Goal: Task Accomplishment & Management: Complete application form

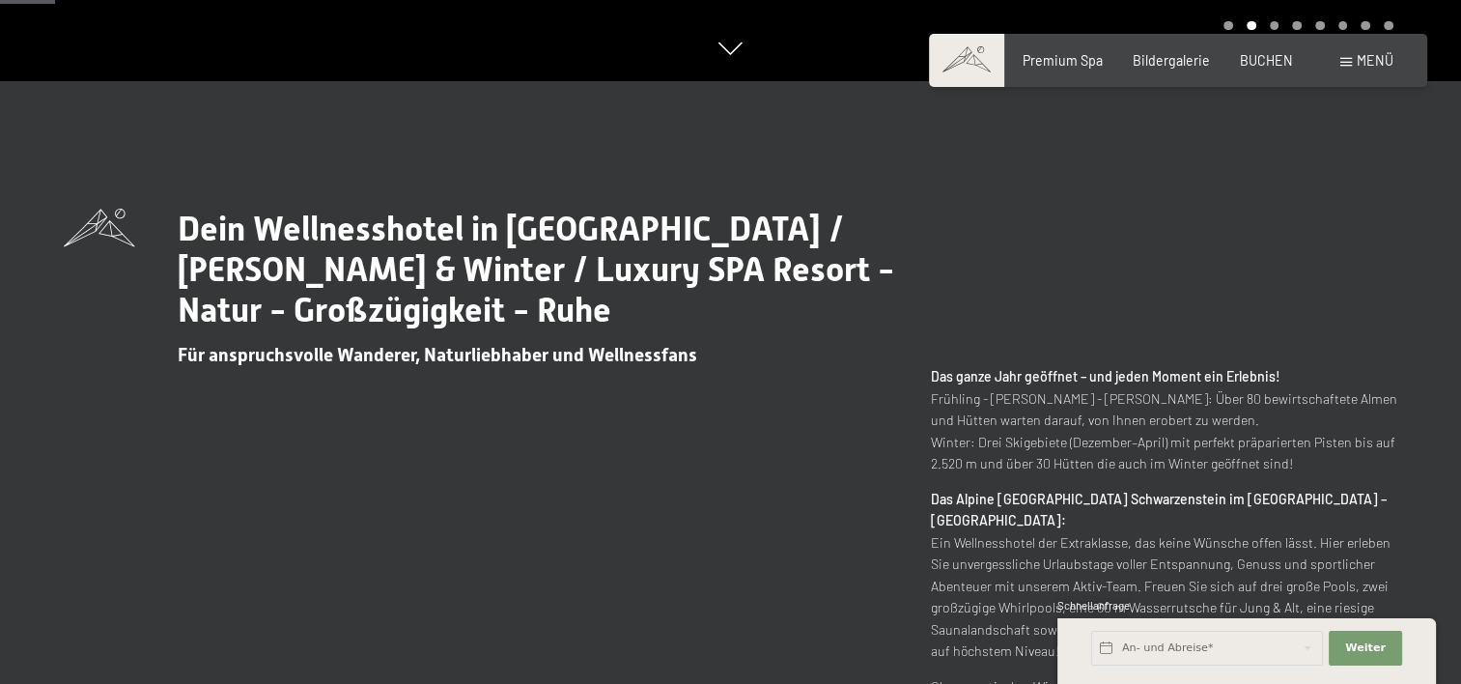
scroll to position [290, 0]
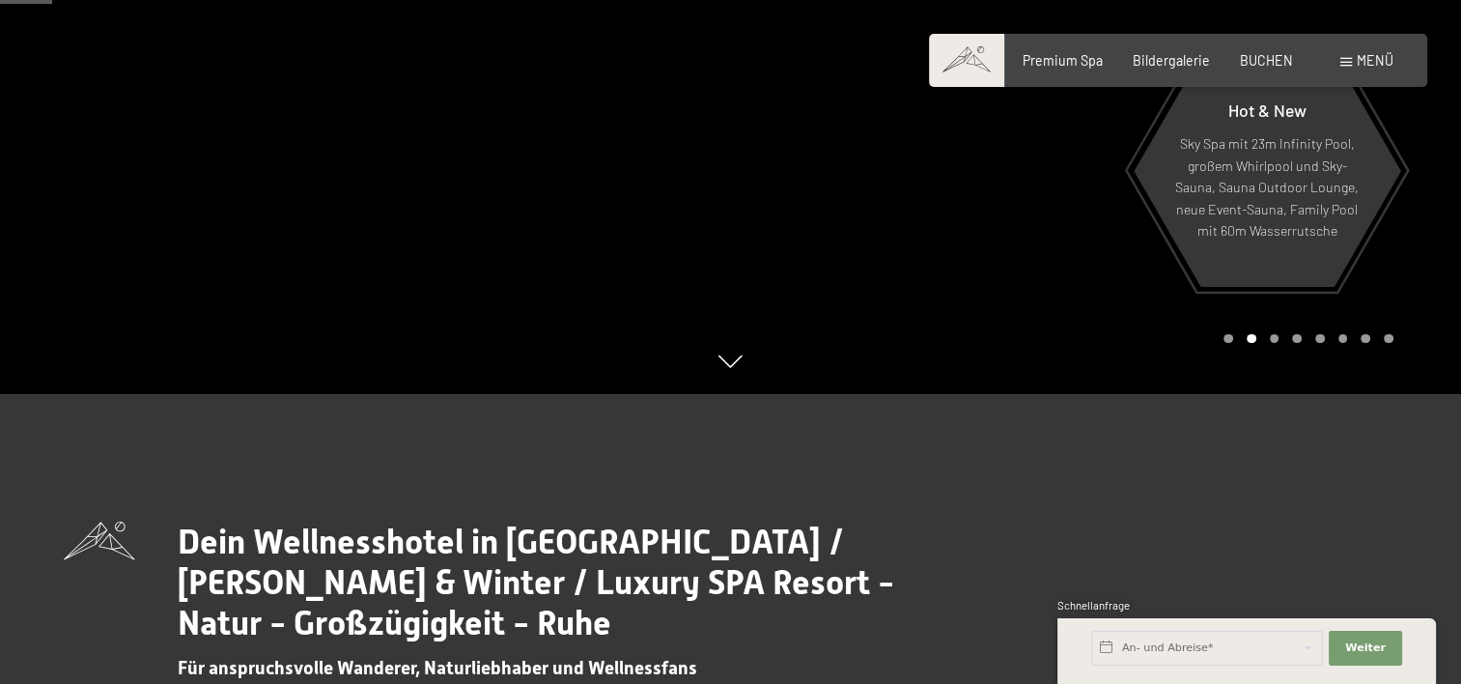
click at [1156, 70] on div "Buchen Anfragen Premium Spa Bildergalerie BUCHEN Menü DE IT EN Gutschein Bilder…" at bounding box center [1178, 60] width 430 height 19
click at [1159, 70] on div "Premium Spa Bildergalerie BUCHEN" at bounding box center [1143, 60] width 360 height 19
click at [1160, 61] on span "Bildergalerie" at bounding box center [1171, 57] width 77 height 16
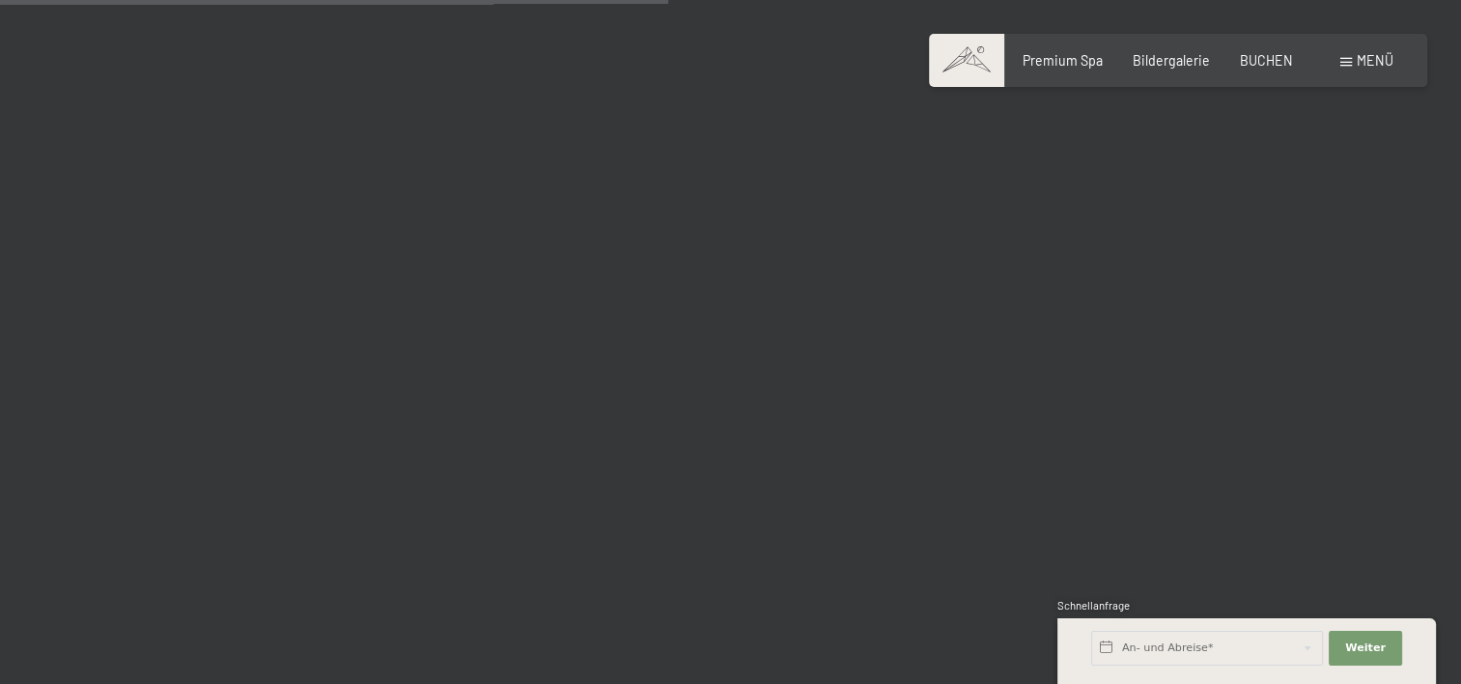
scroll to position [9655, 0]
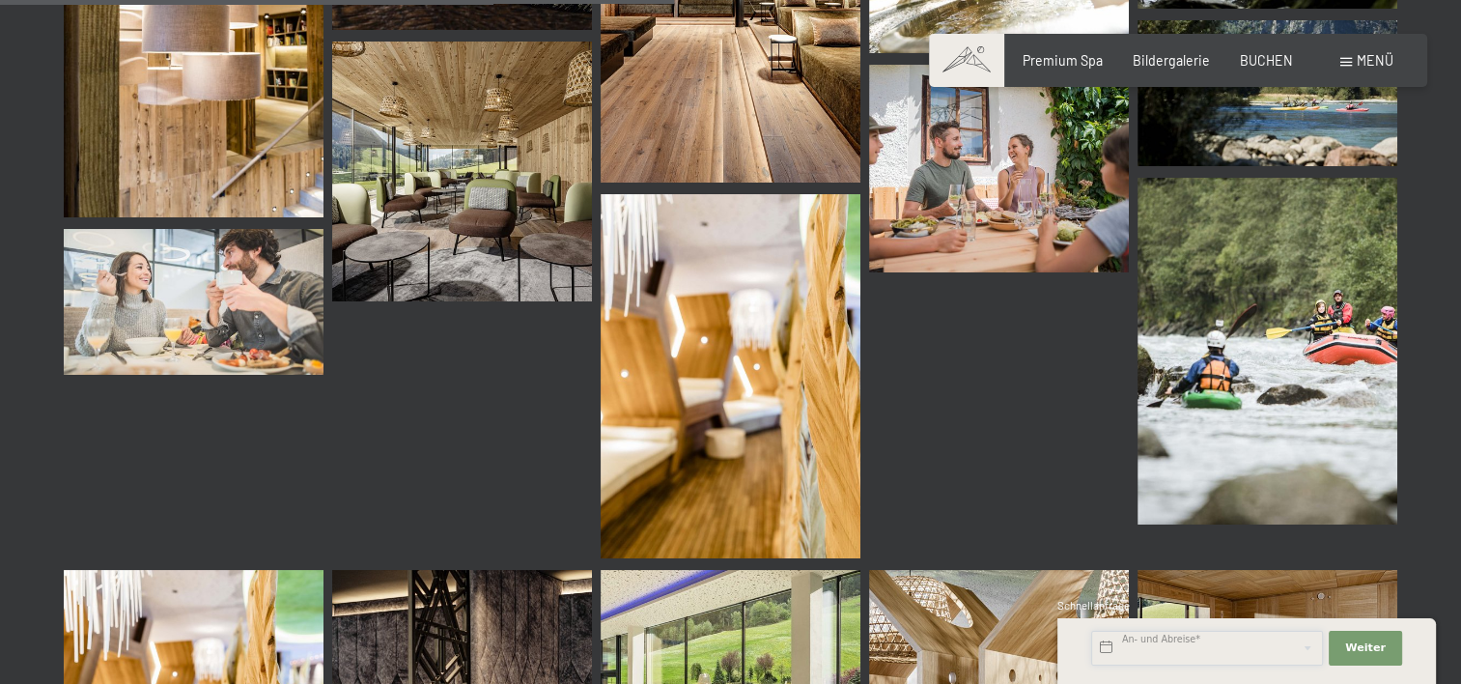
click at [1125, 639] on input "text" at bounding box center [1207, 647] width 232 height 35
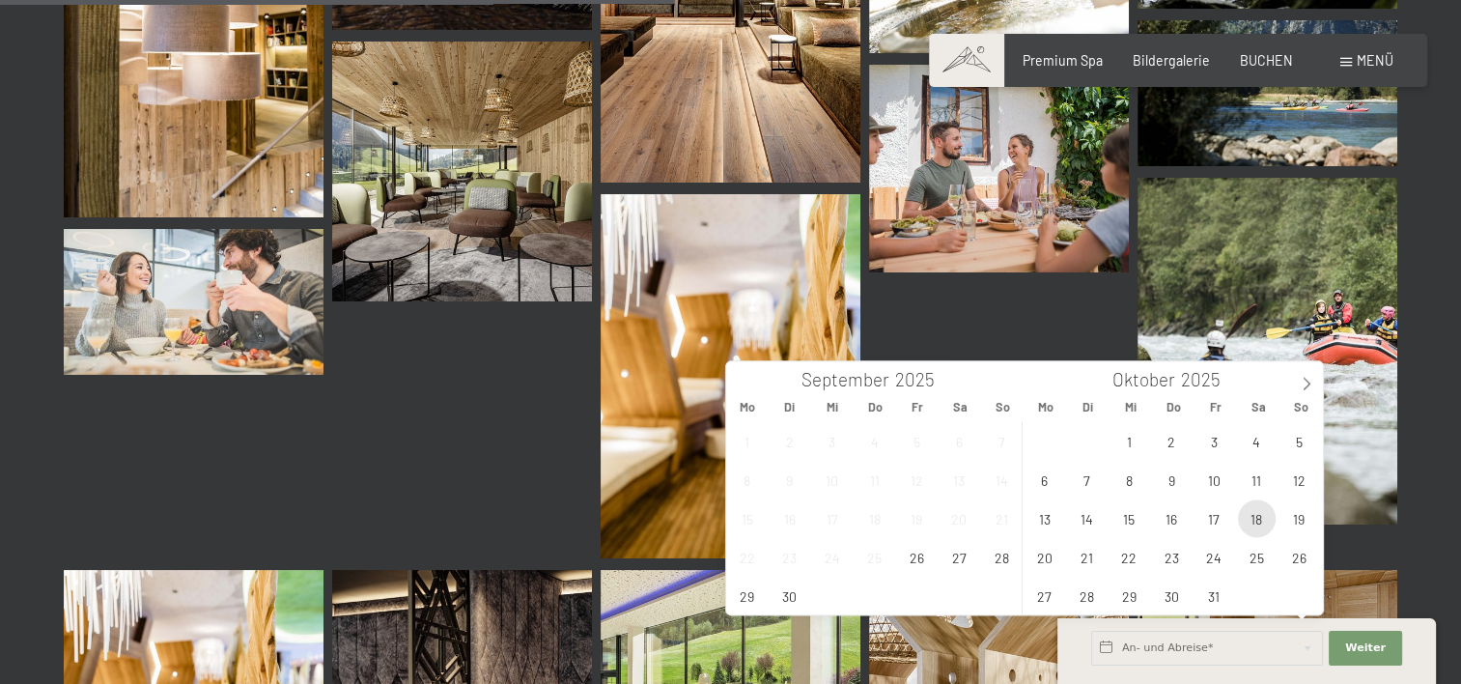
click at [1249, 507] on span "18" at bounding box center [1257, 518] width 38 height 38
click at [1281, 511] on span "19" at bounding box center [1299, 518] width 38 height 38
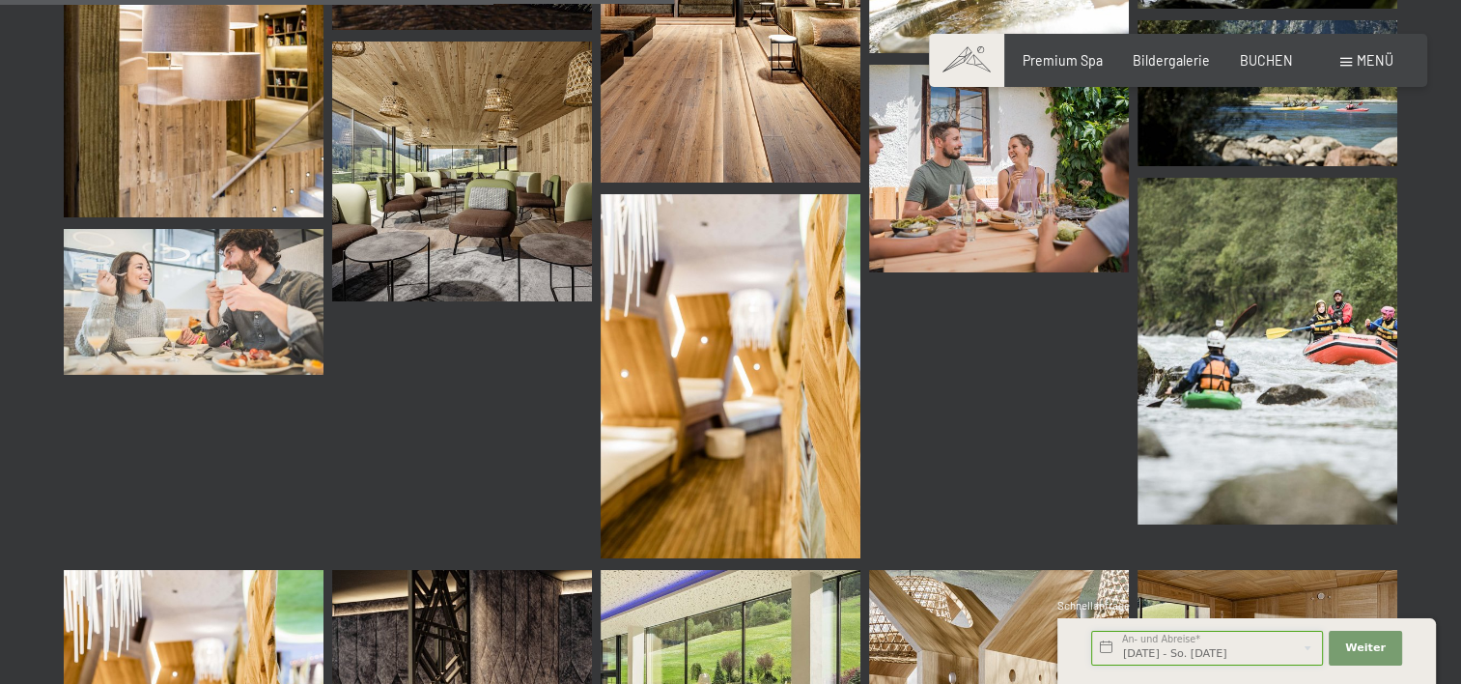
click at [1166, 637] on input "[DATE] - So. [DATE]" at bounding box center [1207, 647] width 232 height 35
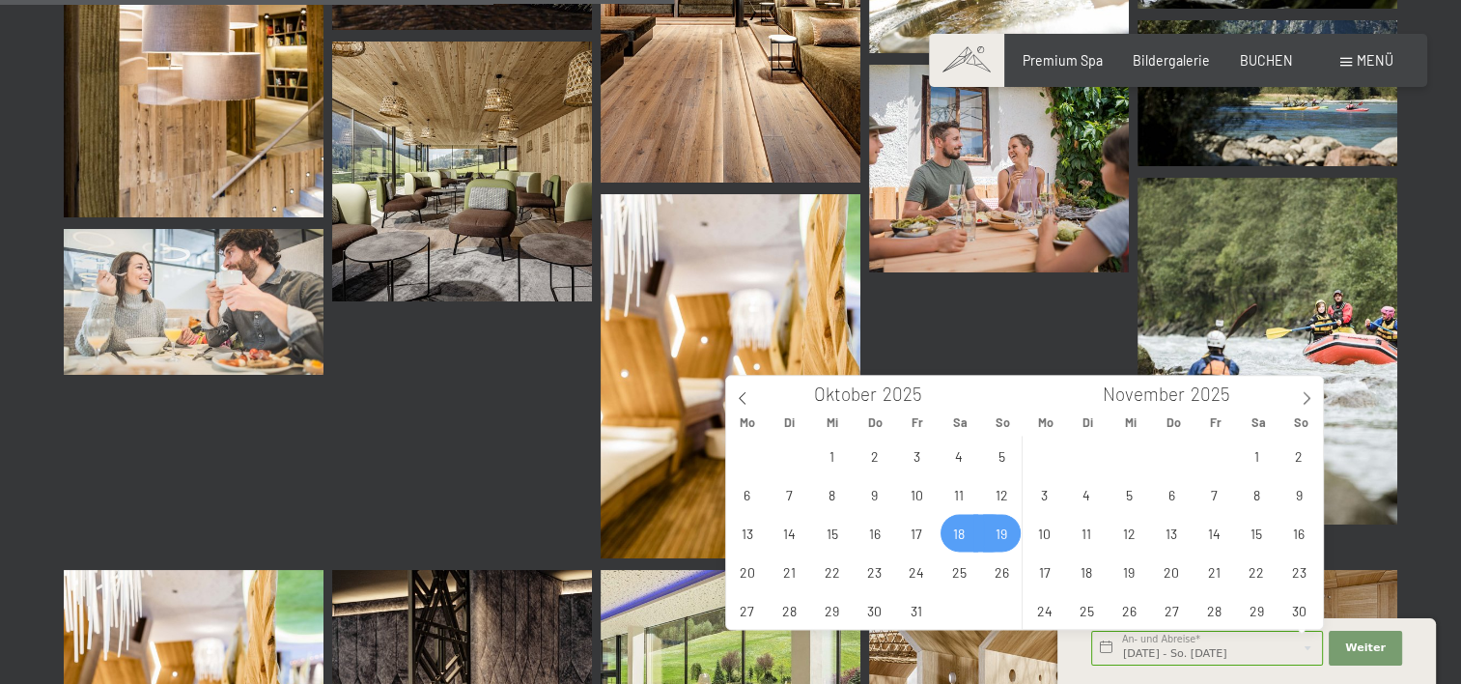
click at [1003, 533] on span "19" at bounding box center [1002, 533] width 38 height 38
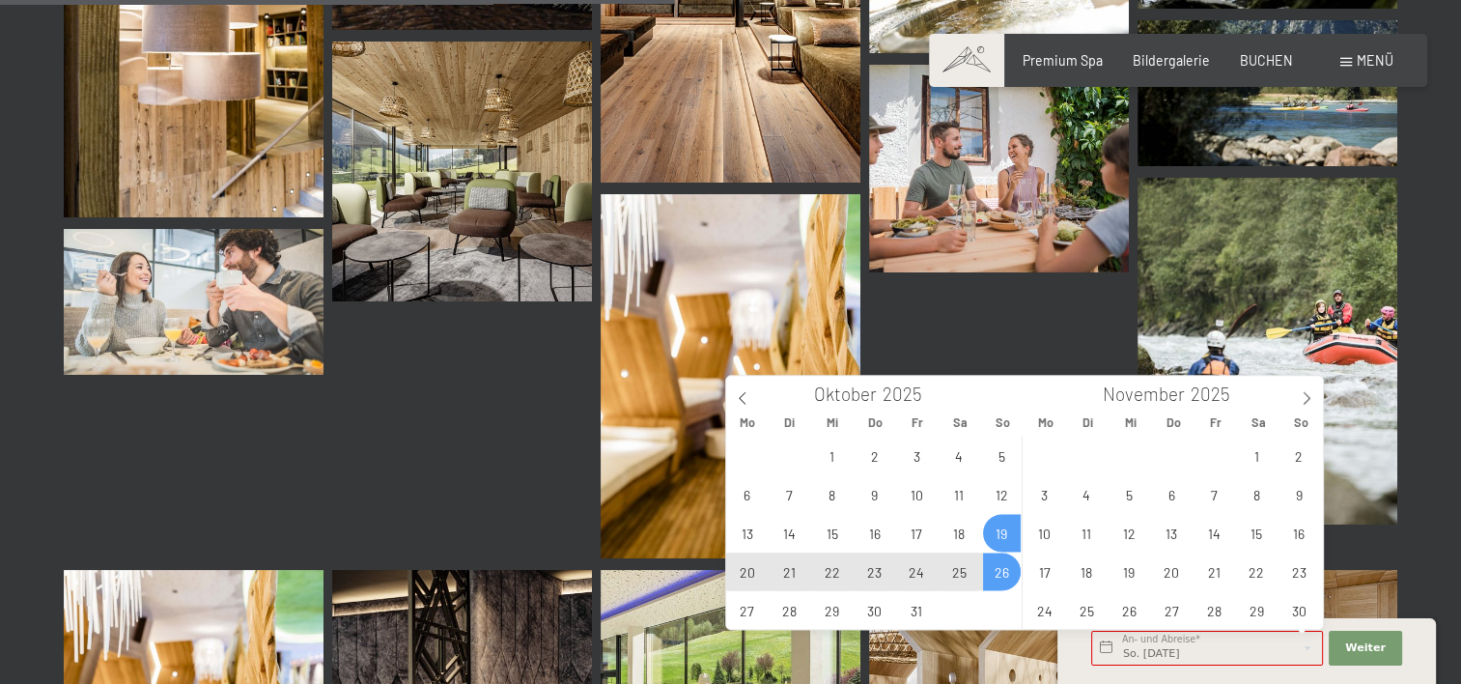
click at [996, 563] on span "26" at bounding box center [1002, 571] width 38 height 38
type input "So. [DATE] - So. [DATE]"
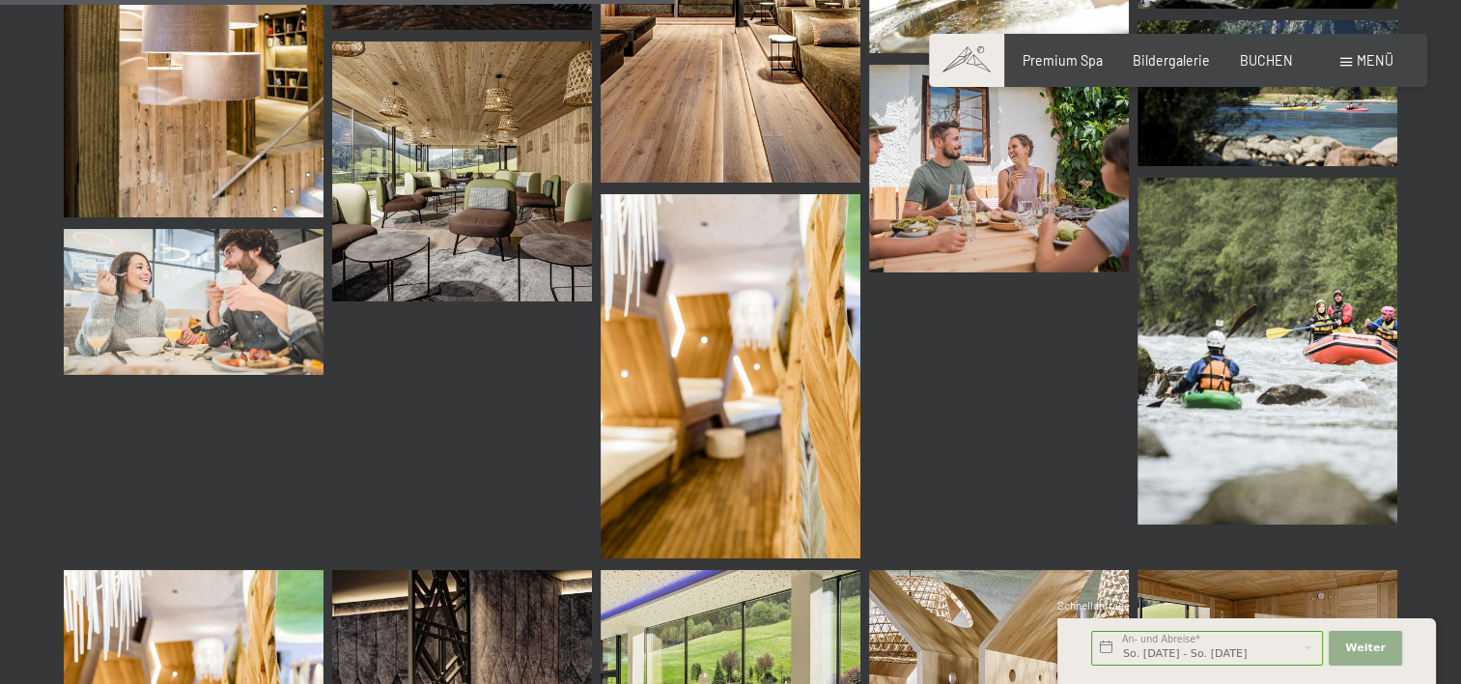
click at [1362, 637] on button "Weiter Adressfelder ausblenden" at bounding box center [1365, 647] width 73 height 35
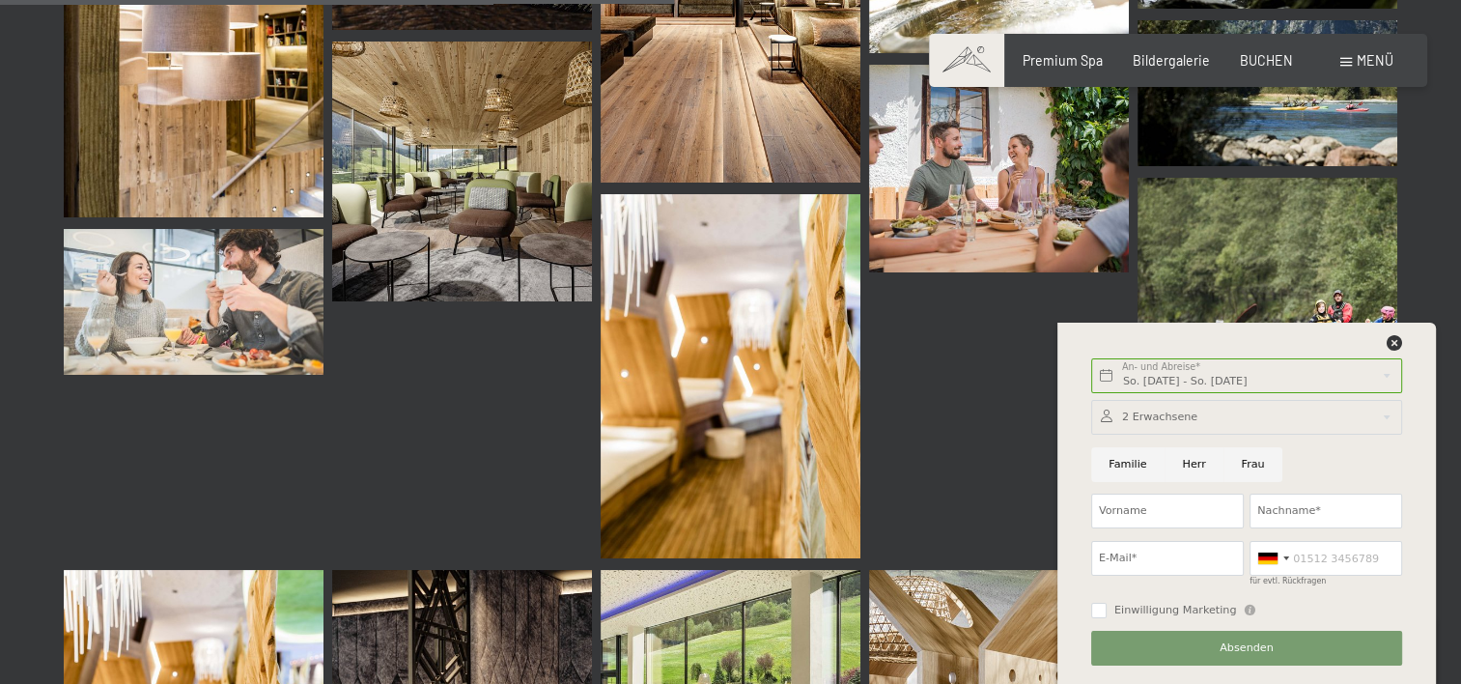
click at [1262, 419] on div at bounding box center [1246, 417] width 311 height 35
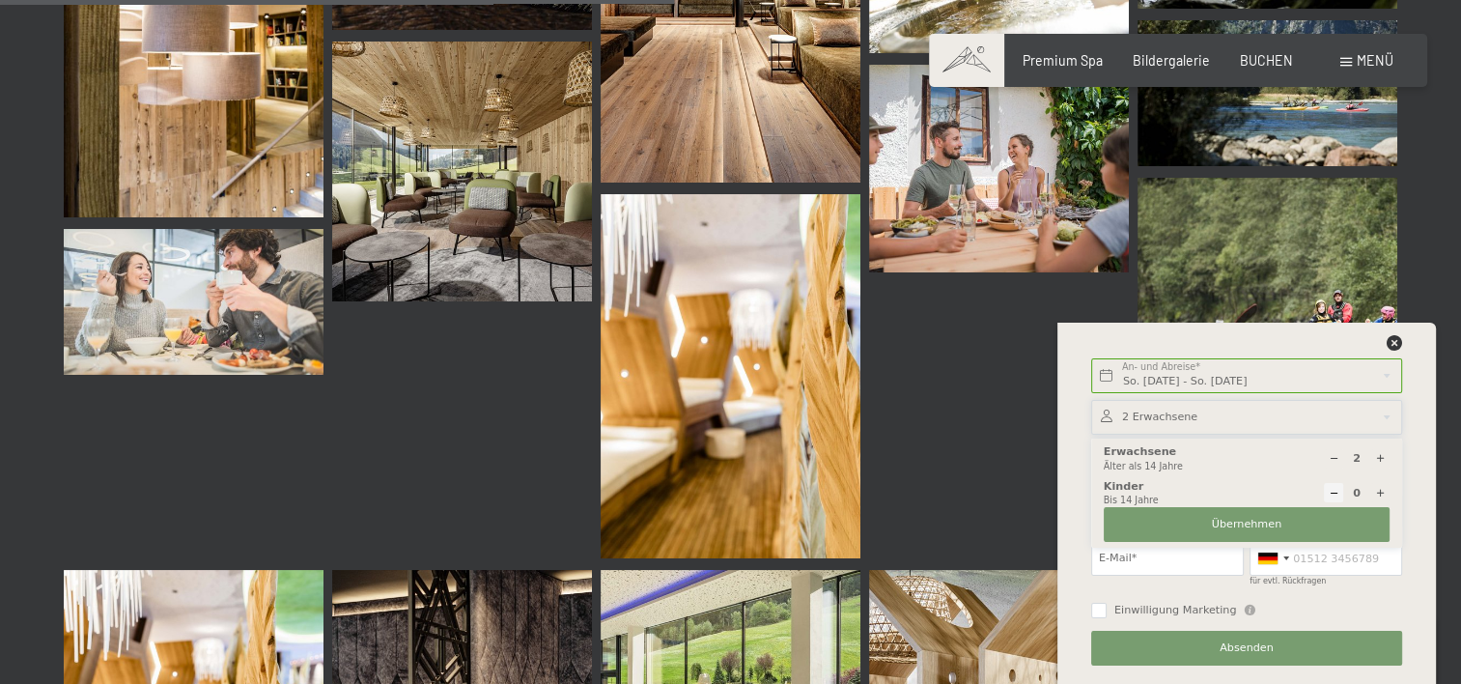
click at [1383, 487] on div at bounding box center [1379, 492] width 19 height 19
type input "1"
select select
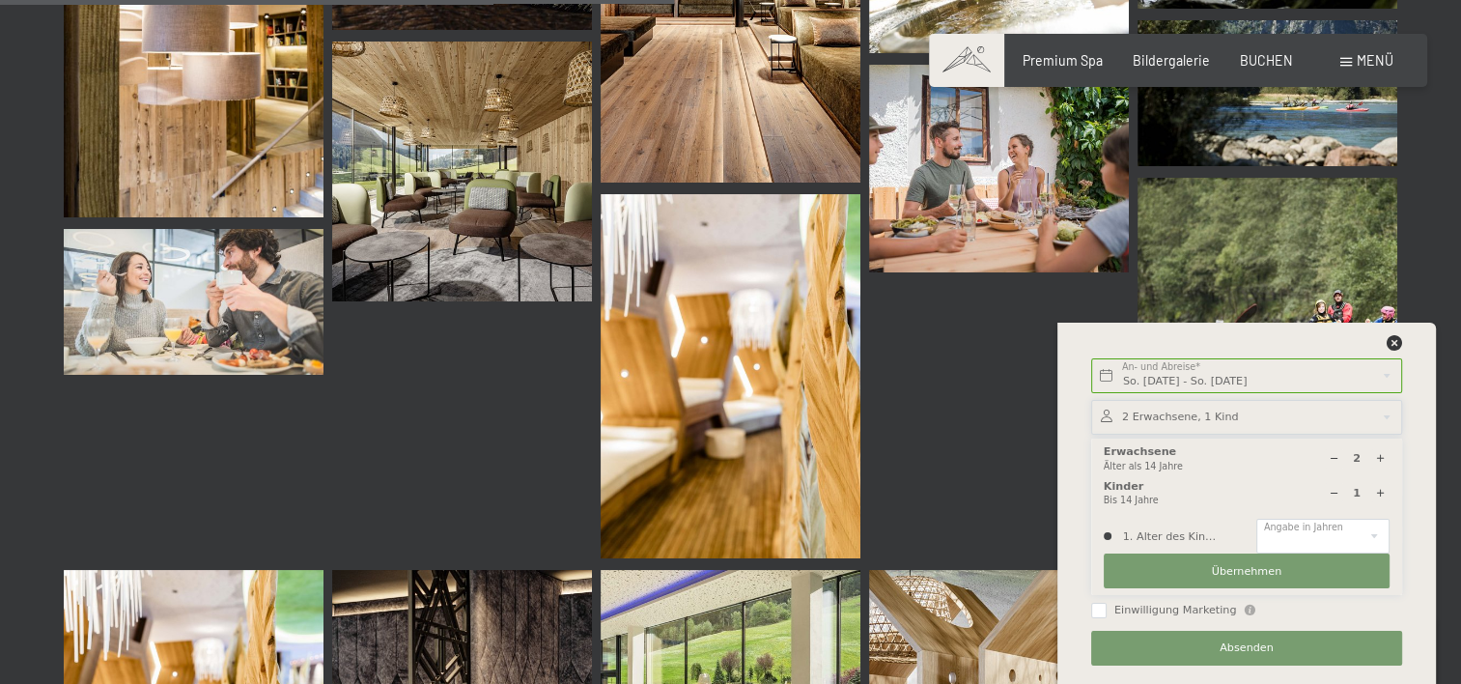
click at [1383, 488] on icon at bounding box center [1380, 493] width 11 height 11
type input "2"
select select
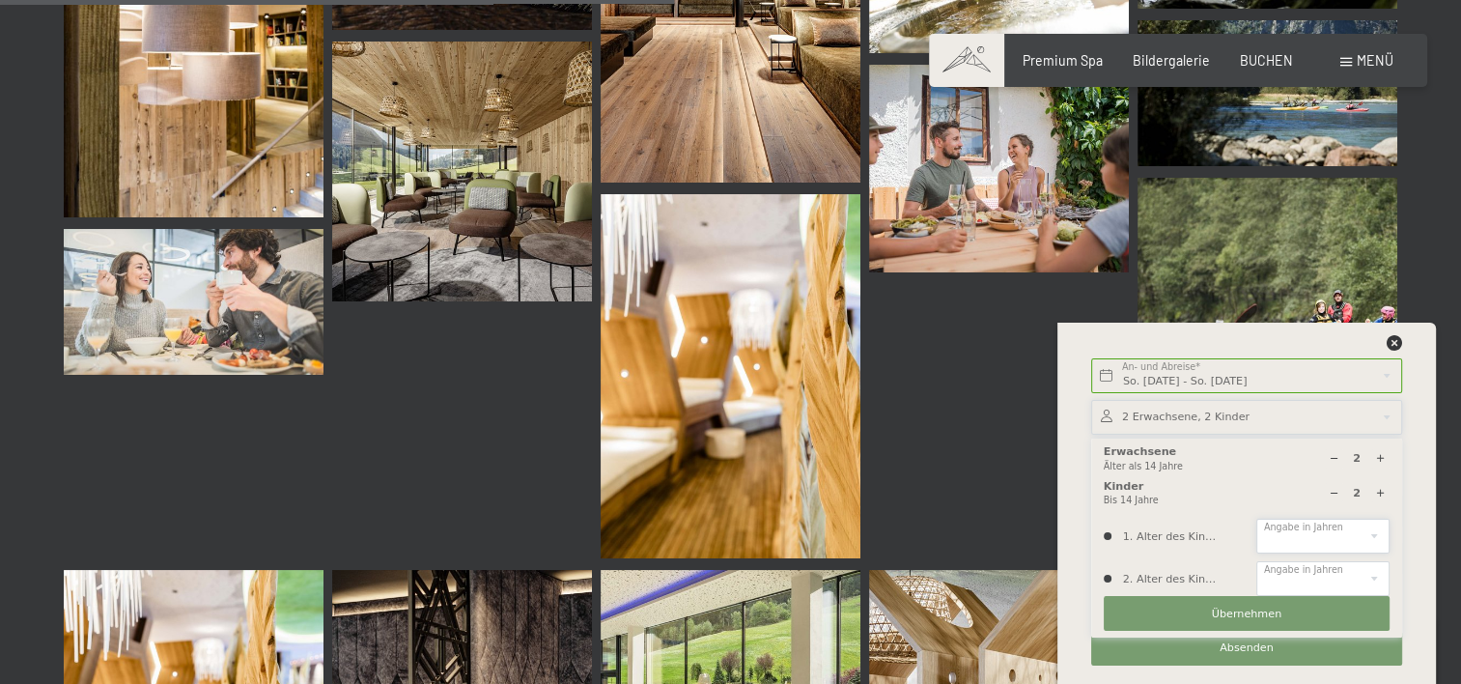
click at [1344, 535] on select "0 1 2 3 4 5 6 7 8 9 10 11 12 13 14" at bounding box center [1322, 535] width 133 height 35
select select "11"
click at [1256, 518] on select "0 1 2 3 4 5 6 7 8 9 10 11 12 13 14" at bounding box center [1322, 535] width 133 height 35
click at [1316, 566] on select "0 1 2 3 4 5 6 7 8 9 10 11 12 13 14" at bounding box center [1322, 578] width 133 height 35
select select "13"
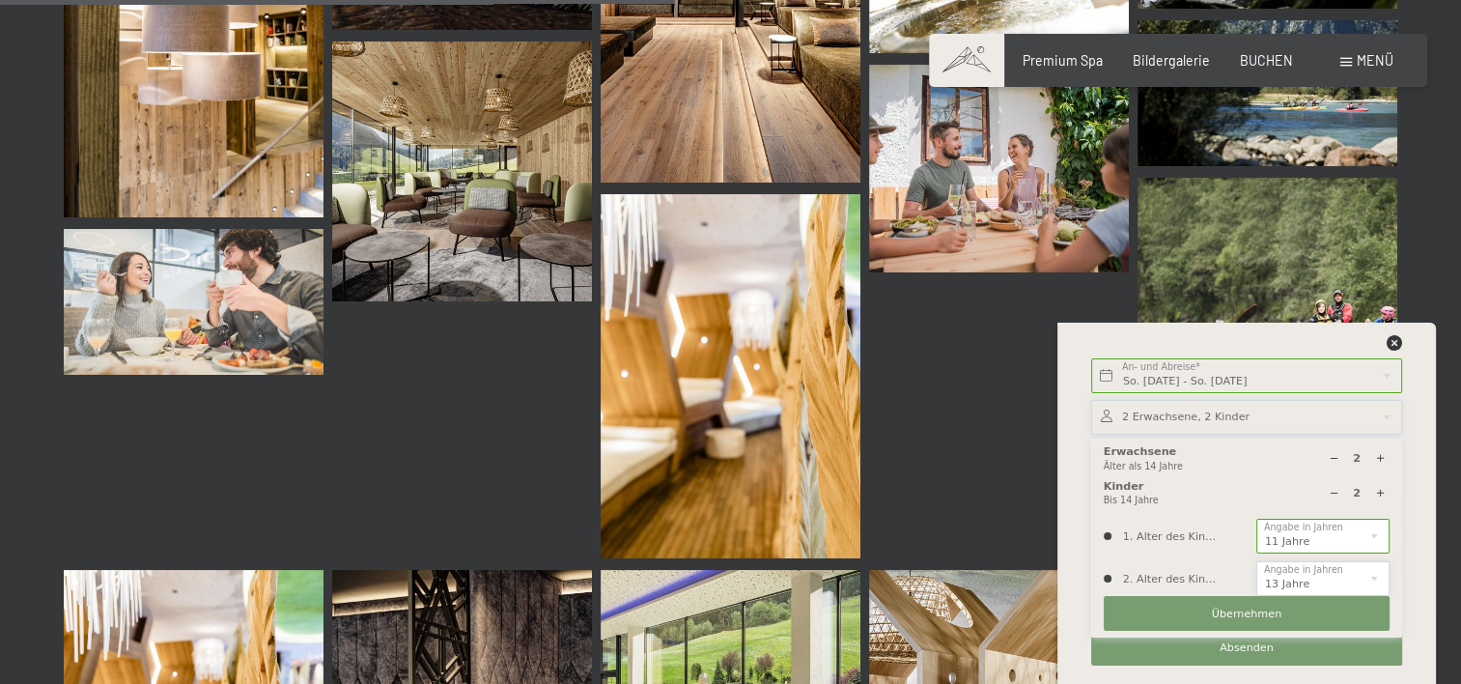
click at [1256, 561] on select "0 1 2 3 4 5 6 7 8 9 10 11 12 13 14" at bounding box center [1322, 578] width 133 height 35
click at [1263, 610] on span "Übernehmen" at bounding box center [1247, 613] width 70 height 15
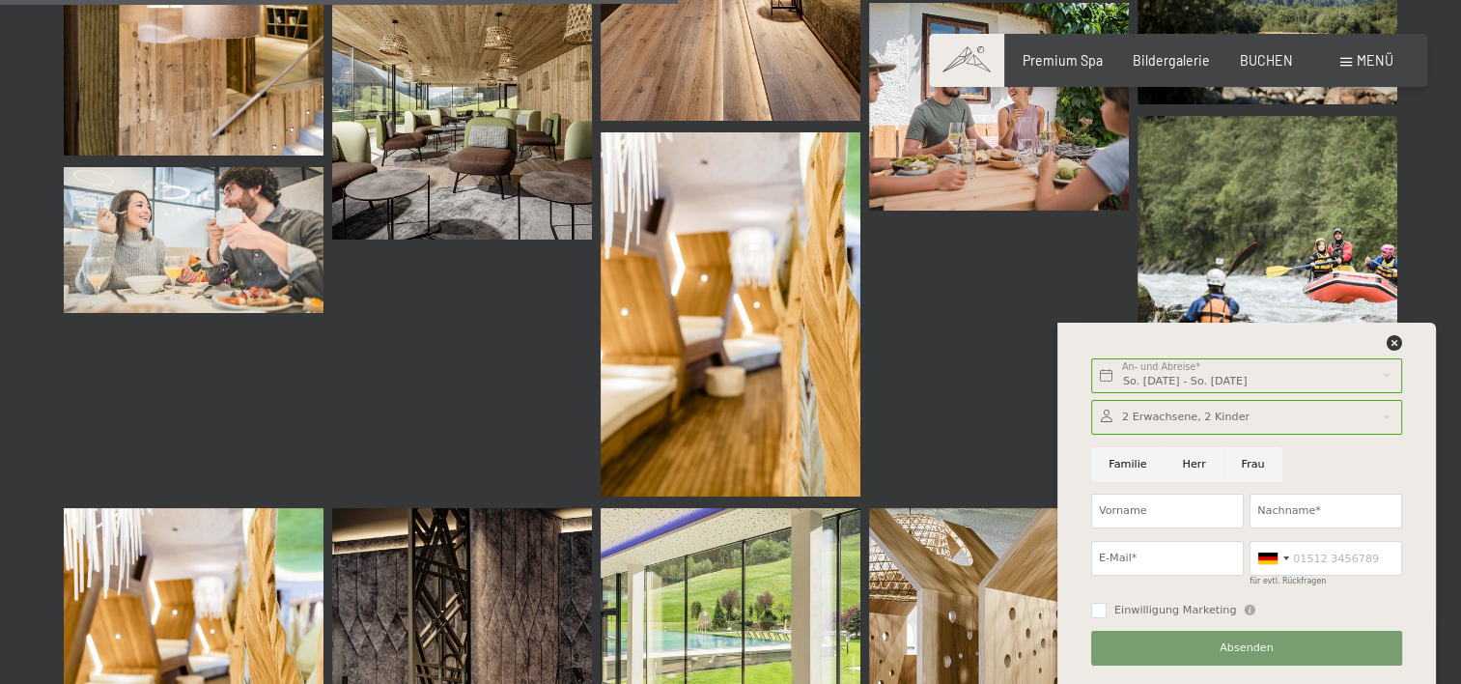
scroll to position [9751, 0]
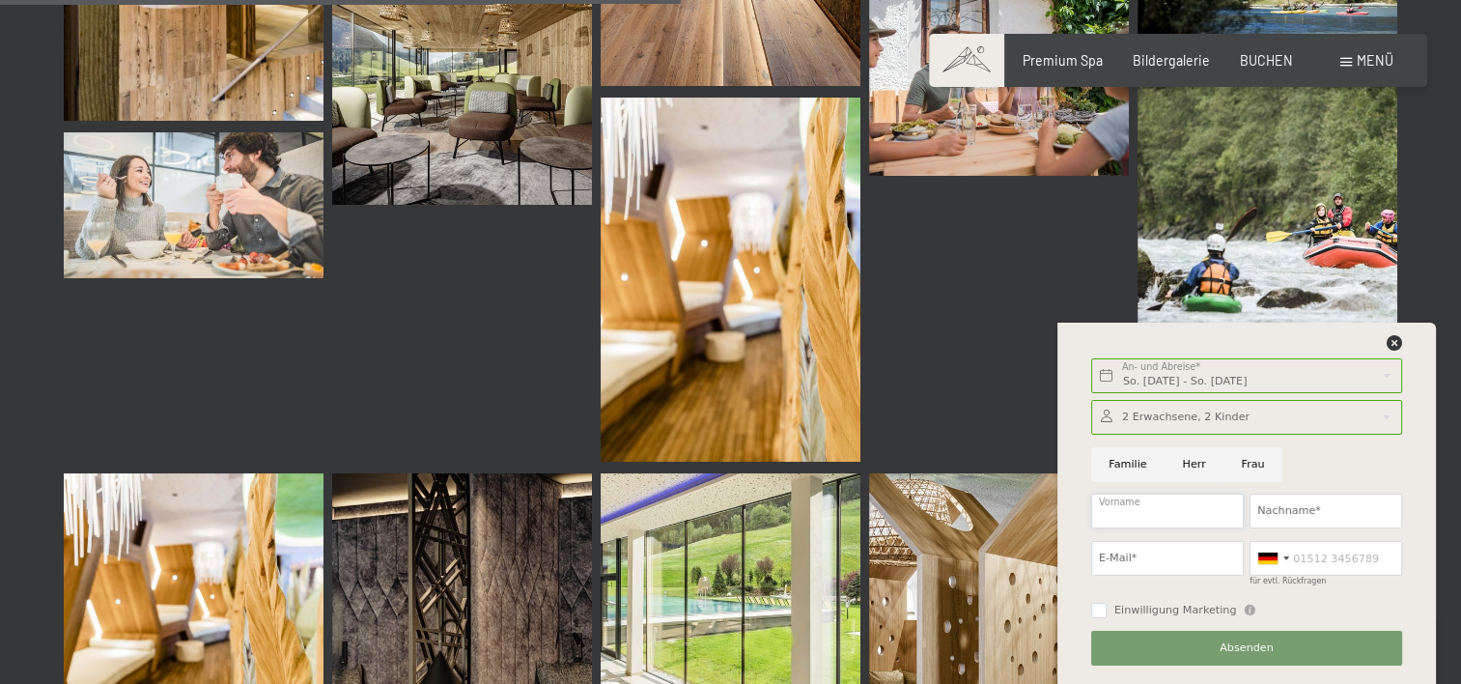
click at [1214, 519] on input "Vorname" at bounding box center [1167, 510] width 153 height 35
type input "[PERSON_NAME]"
type input "[EMAIL_ADDRESS][DOMAIN_NAME]"
type input "01792013958"
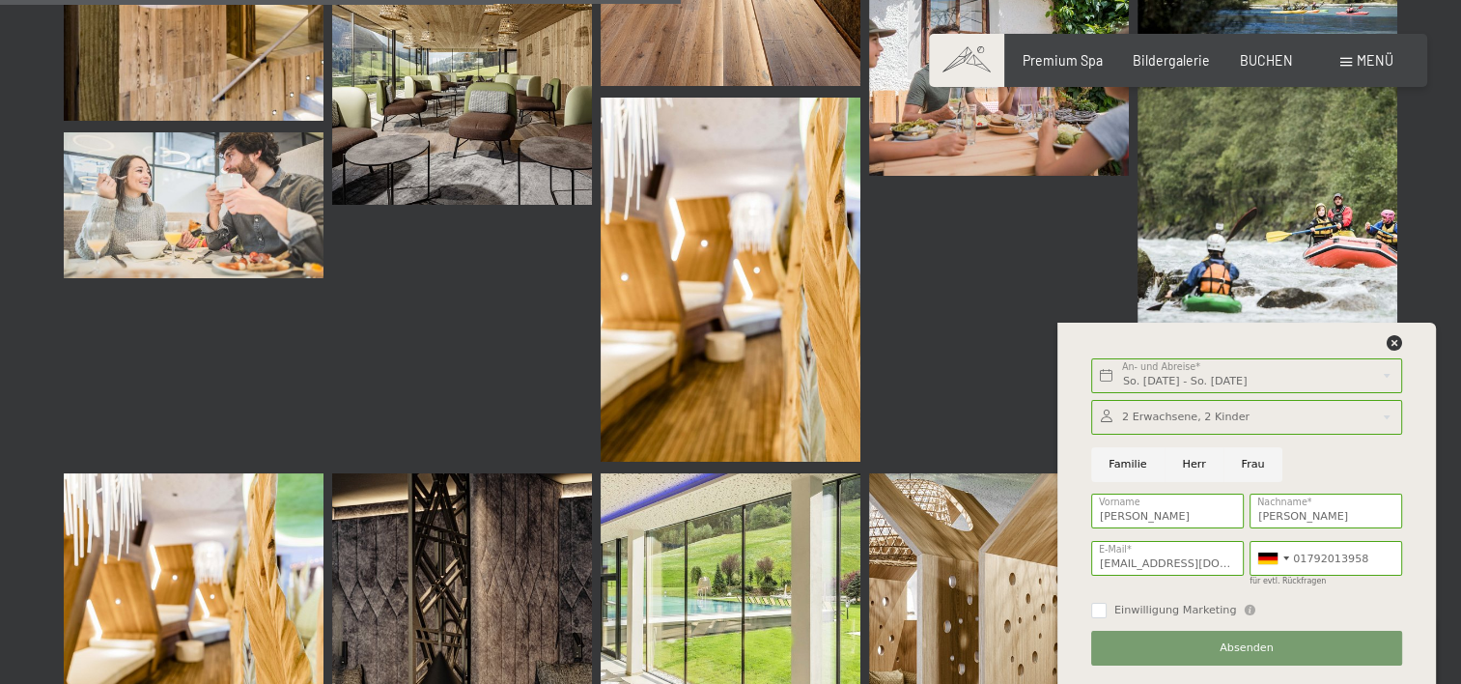
click at [1155, 618] on div "Einwilligung Marketing Der Unterfertigte, der die Aufklärung laut Link gelesen …" at bounding box center [1246, 609] width 317 height 32
click at [1216, 637] on button "Absenden" at bounding box center [1246, 647] width 311 height 35
